Goal: Task Accomplishment & Management: Complete application form

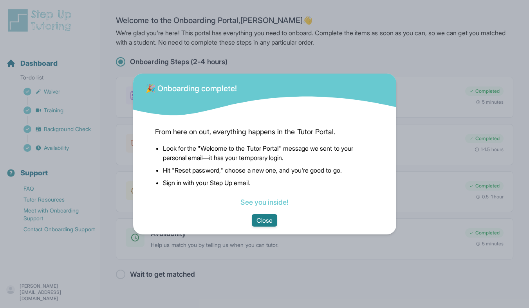
click at [264, 220] on button "Close" at bounding box center [264, 220] width 25 height 13
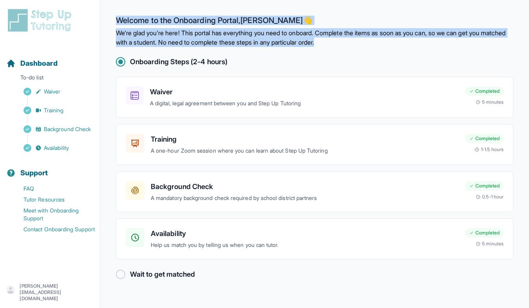
drag, startPoint x: 116, startPoint y: 21, endPoint x: 361, endPoint y: 42, distance: 245.8
click at [361, 42] on div "Welcome to the Onboarding Portal, [PERSON_NAME] 👋 We're glad you're here! This …" at bounding box center [315, 31] width 398 height 31
copy div "Welcome to the Onboarding Portal, [PERSON_NAME] 👋 We're glad you're here! This …"
click at [162, 91] on h3 "Waiver" at bounding box center [304, 92] width 309 height 11
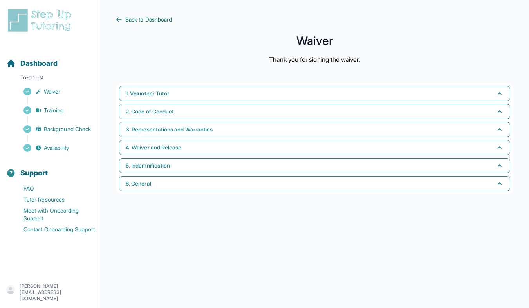
click at [119, 18] on icon at bounding box center [119, 19] width 6 height 6
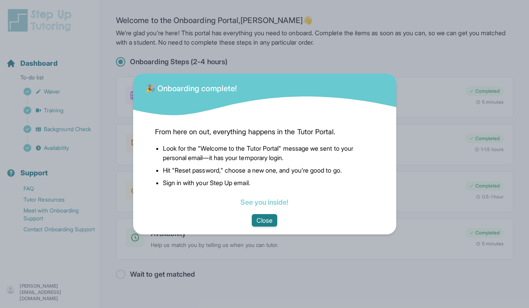
click at [264, 221] on button "Close" at bounding box center [264, 220] width 25 height 13
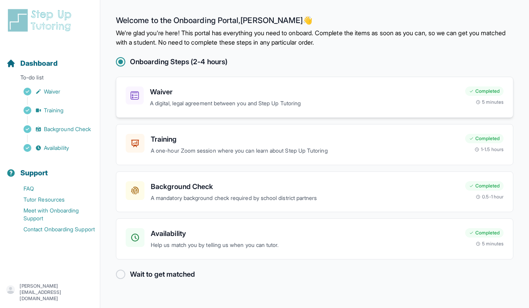
click at [190, 103] on p "A digital, legal agreement between you and Step Up Tutoring" at bounding box center [304, 103] width 309 height 9
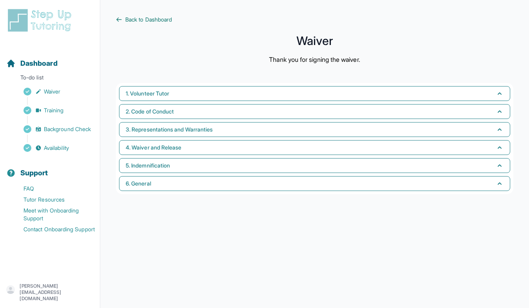
click at [130, 20] on span "Back to Dashboard" at bounding box center [148, 20] width 47 height 8
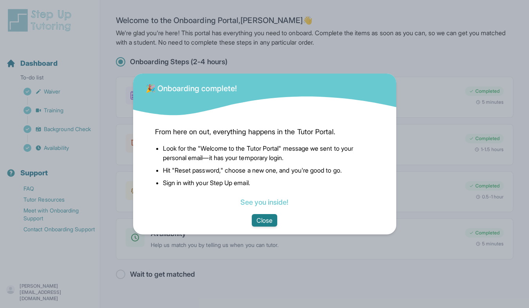
click at [270, 219] on button "Close" at bounding box center [264, 220] width 25 height 13
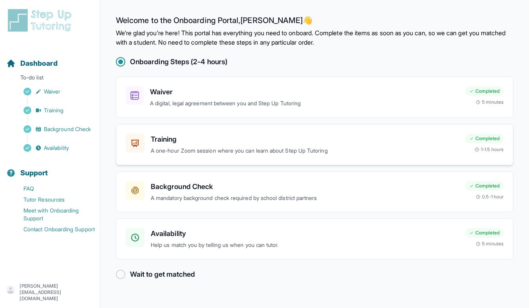
click at [209, 145] on h3 "Training" at bounding box center [305, 139] width 308 height 11
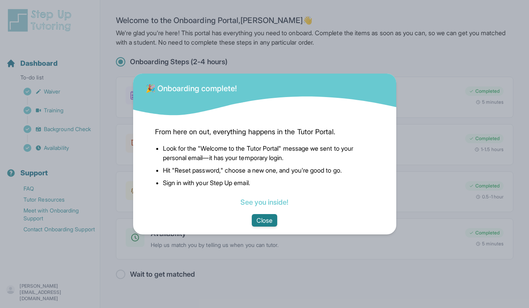
click at [269, 221] on button "Close" at bounding box center [264, 220] width 25 height 13
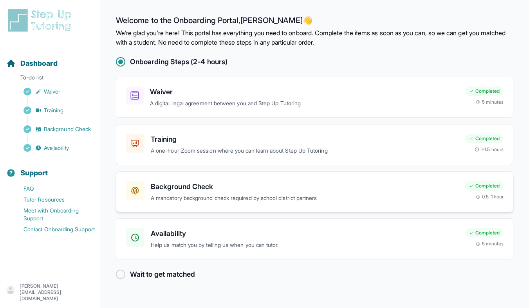
click at [175, 194] on p "A mandatory background check required by school district partners" at bounding box center [305, 198] width 308 height 9
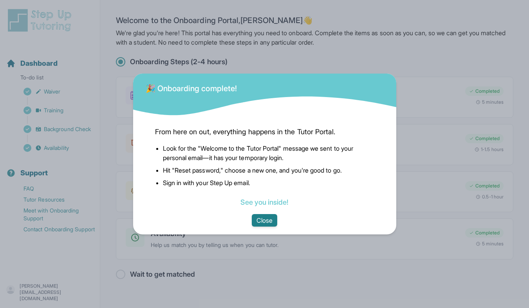
click at [273, 226] on button "Close" at bounding box center [264, 220] width 25 height 13
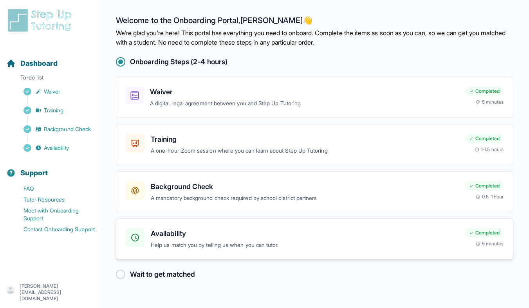
click at [243, 246] on p "Help us match you by telling us when you can tutor." at bounding box center [305, 245] width 308 height 9
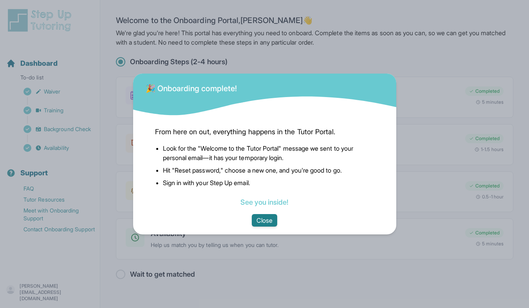
click at [263, 219] on button "Close" at bounding box center [264, 220] width 25 height 13
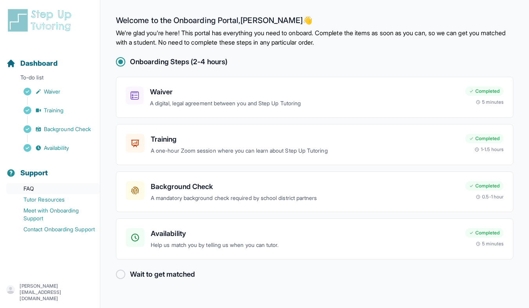
click at [29, 188] on link "FAQ" at bounding box center [53, 188] width 94 height 11
click at [28, 189] on link "FAQ" at bounding box center [53, 188] width 94 height 11
click at [53, 198] on link "Tutor Resources" at bounding box center [53, 199] width 94 height 11
click at [48, 211] on link "Meet with Onboarding Support" at bounding box center [53, 214] width 94 height 19
click at [52, 231] on link "Contact Onboarding Support" at bounding box center [53, 229] width 94 height 11
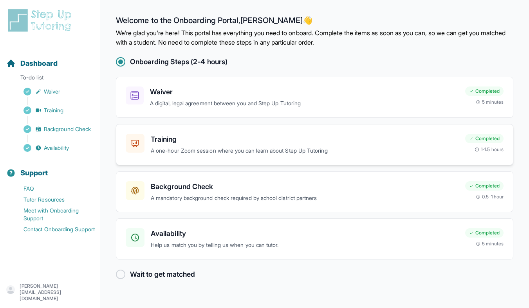
click at [270, 151] on p "A one-hour Zoom session where you can learn about Step Up Tutoring" at bounding box center [305, 151] width 308 height 9
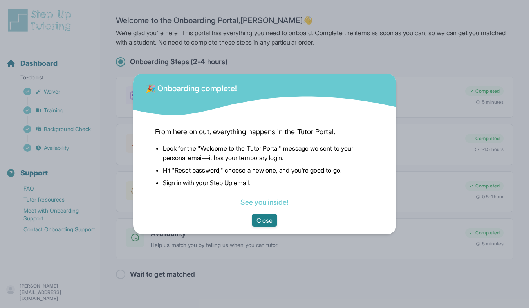
click at [265, 218] on button "Close" at bounding box center [264, 220] width 25 height 13
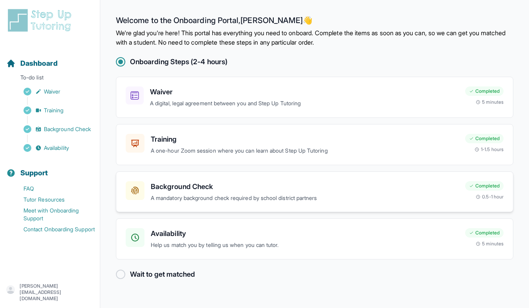
click at [262, 196] on p "A mandatory background check required by school district partners" at bounding box center [305, 198] width 308 height 9
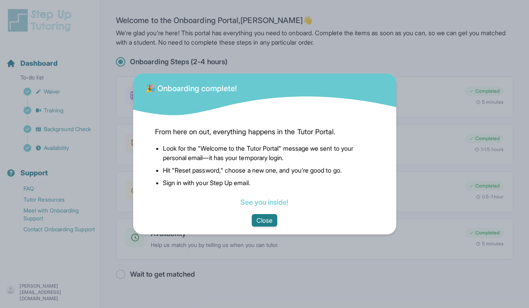
click at [270, 226] on button "Close" at bounding box center [264, 220] width 25 height 13
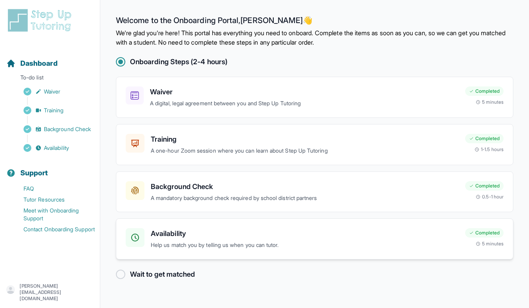
click at [254, 245] on p "Help us match you by telling us when you can tutor." at bounding box center [305, 245] width 308 height 9
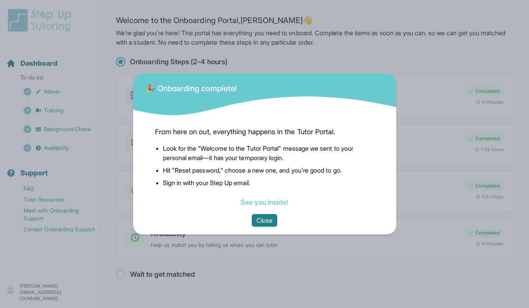
click at [263, 217] on button "Close" at bounding box center [264, 220] width 25 height 13
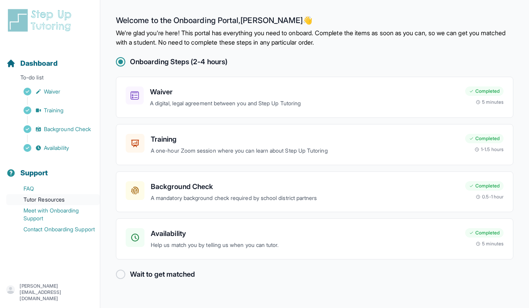
click at [50, 202] on link "Tutor Resources" at bounding box center [53, 199] width 94 height 11
click at [289, 104] on p "A digital, legal agreement between you and Step Up Tutoring" at bounding box center [304, 103] width 309 height 9
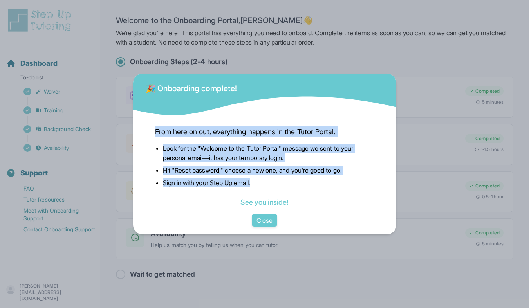
drag, startPoint x: 257, startPoint y: 184, endPoint x: 154, endPoint y: 129, distance: 116.7
click at [154, 129] on div "From here on out, everything happens in the Tutor Portal. Look for the "Welcome…" at bounding box center [265, 165] width 232 height 97
drag, startPoint x: 296, startPoint y: 204, endPoint x: 154, endPoint y: 129, distance: 160.4
click at [154, 129] on div "From here on out, everything happens in the Tutor Portal. Look for the "Welcome…" at bounding box center [265, 165] width 232 height 97
copy div "From here on out, everything happens in the Tutor Portal. Look for the "Welcome…"
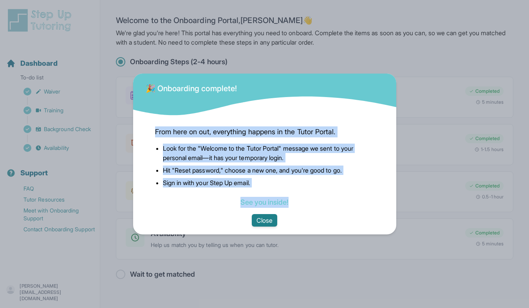
click at [262, 222] on button "Close" at bounding box center [264, 220] width 25 height 13
